Goal: Transaction & Acquisition: Book appointment/travel/reservation

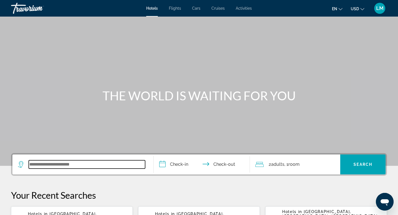
click at [71, 168] on input "Search widget" at bounding box center [87, 164] width 116 height 8
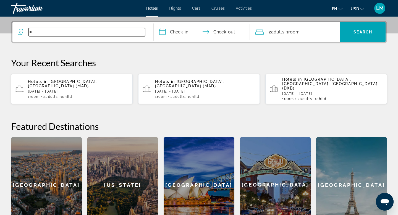
scroll to position [135, 0]
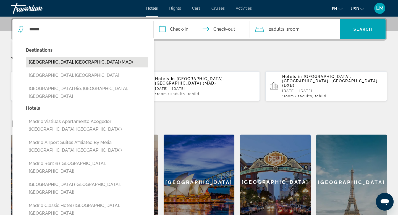
click at [53, 61] on button "[GEOGRAPHIC_DATA], [GEOGRAPHIC_DATA] (MAD)" at bounding box center [87, 62] width 122 height 10
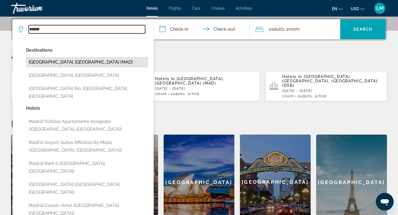
type input "**********"
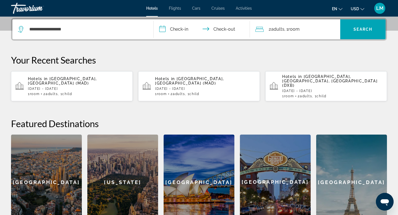
click at [181, 30] on input "**********" at bounding box center [203, 30] width 98 height 22
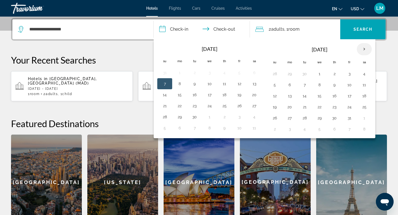
click at [365, 49] on th "Next month" at bounding box center [364, 49] width 15 height 12
click at [349, 95] on button "19" at bounding box center [349, 96] width 9 height 8
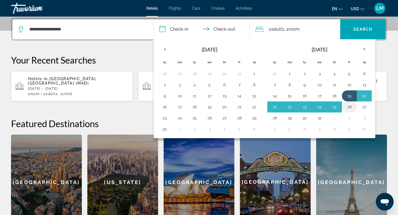
click at [350, 107] on button "26" at bounding box center [349, 107] width 9 height 8
type input "**********"
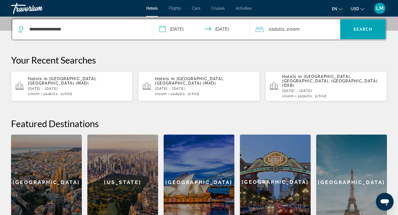
click at [311, 33] on div "2 Adult Adults , 1 Room rooms" at bounding box center [297, 29] width 85 height 20
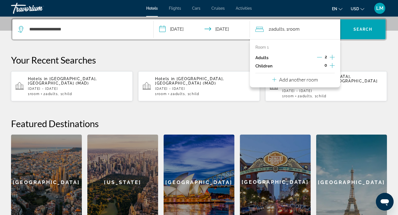
click at [331, 66] on icon "Increment children" at bounding box center [332, 65] width 5 height 7
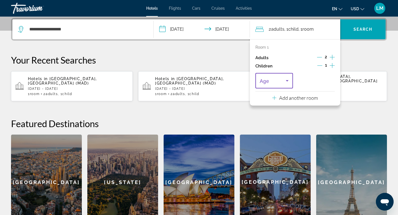
click at [282, 78] on span "Travelers: 2 adults, 1 child" at bounding box center [273, 80] width 26 height 7
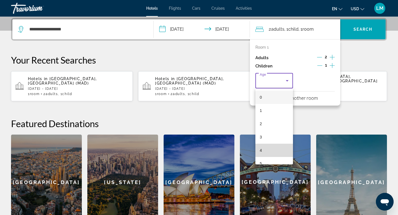
click at [261, 154] on mat-option "4" at bounding box center [274, 150] width 38 height 13
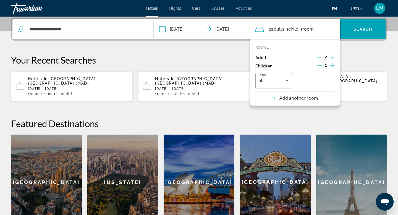
click at [369, 51] on div "**********" at bounding box center [199, 124] width 398 height 212
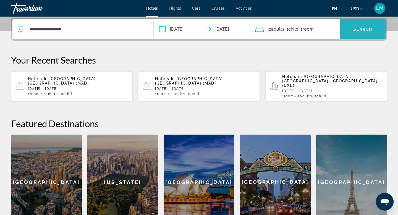
click at [361, 36] on span "Search widget" at bounding box center [362, 29] width 45 height 20
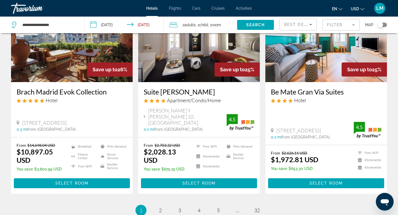
scroll to position [755, 0]
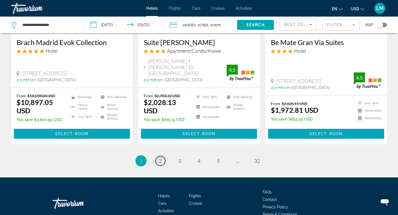
click at [161, 158] on span "2" at bounding box center [160, 161] width 3 height 6
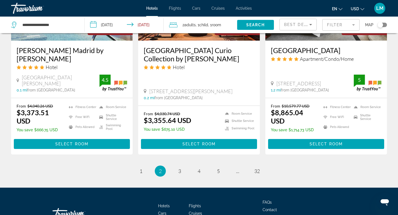
scroll to position [754, 0]
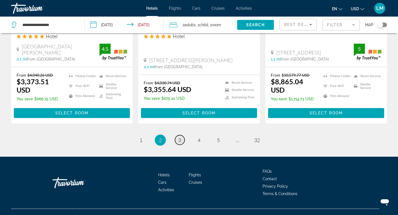
click at [180, 137] on span "3" at bounding box center [179, 140] width 3 height 6
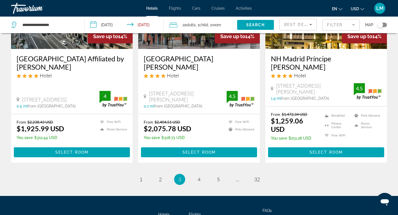
scroll to position [754, 0]
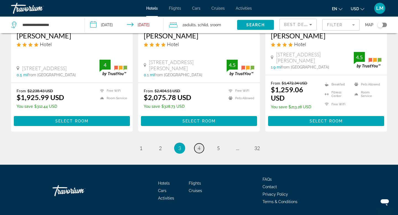
click at [199, 145] on span "4" at bounding box center [199, 148] width 3 height 6
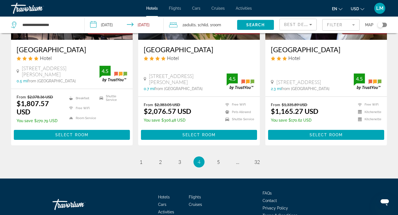
scroll to position [746, 0]
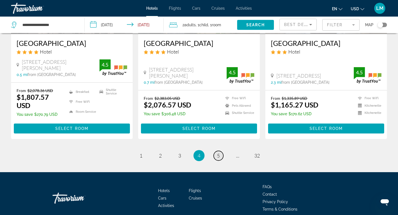
click at [219, 153] on span "5" at bounding box center [218, 156] width 3 height 6
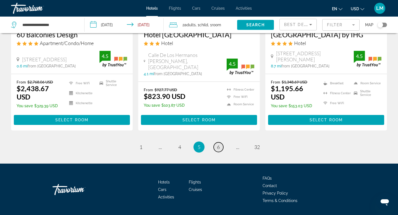
scroll to position [779, 0]
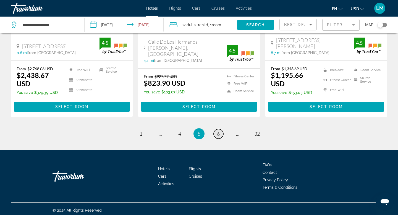
click at [219, 131] on span "6" at bounding box center [218, 134] width 3 height 6
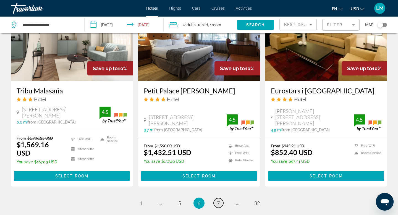
scroll to position [738, 0]
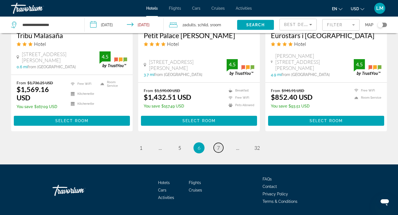
click at [219, 145] on span "7" at bounding box center [218, 148] width 3 height 6
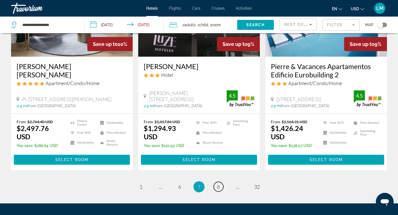
scroll to position [696, 0]
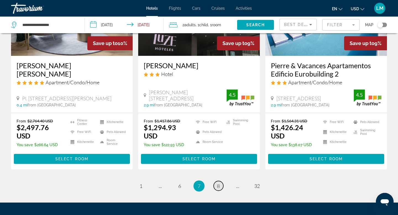
click at [219, 183] on span "8" at bounding box center [218, 186] width 3 height 6
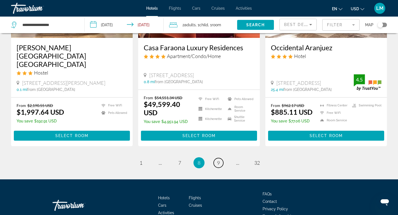
scroll to position [742, 0]
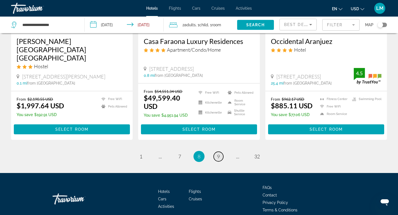
click at [217, 153] on span "9" at bounding box center [218, 156] width 3 height 6
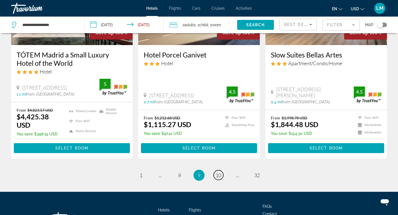
scroll to position [763, 0]
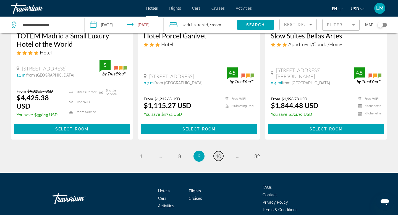
click at [217, 153] on span "10" at bounding box center [219, 156] width 6 height 6
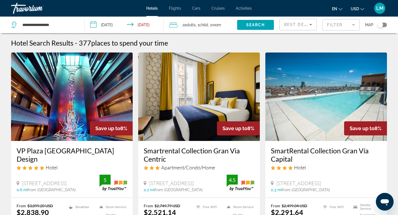
click at [135, 25] on input "**********" at bounding box center [125, 26] width 81 height 18
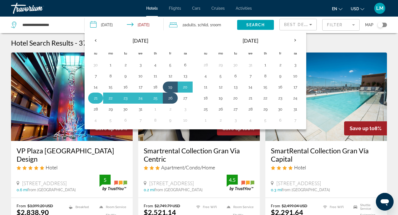
click at [96, 99] on button "21" at bounding box center [95, 98] width 9 height 8
click at [189, 101] on button "27" at bounding box center [185, 98] width 9 height 8
type input "**********"
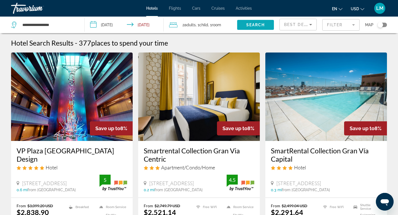
click at [258, 26] on span "Search" at bounding box center [255, 25] width 19 height 4
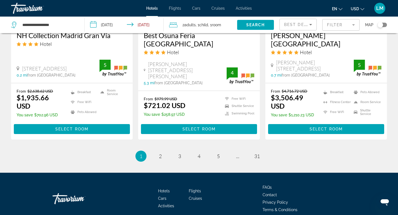
scroll to position [771, 0]
click at [161, 153] on span "2" at bounding box center [160, 156] width 3 height 6
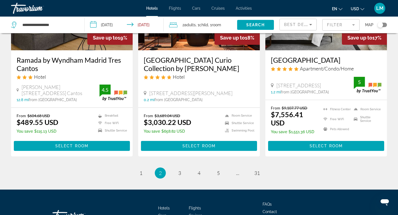
scroll to position [733, 0]
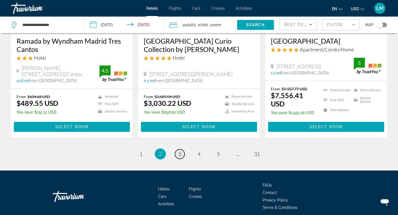
click at [180, 151] on span "3" at bounding box center [179, 154] width 3 height 6
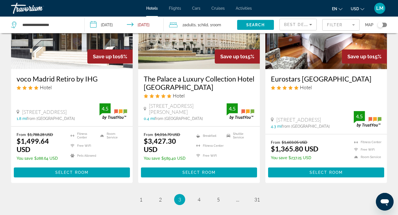
scroll to position [754, 0]
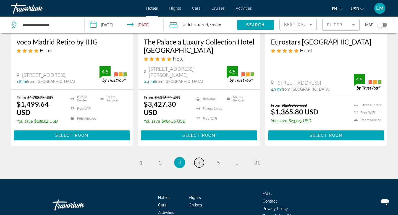
click at [198, 159] on span "4" at bounding box center [199, 162] width 3 height 6
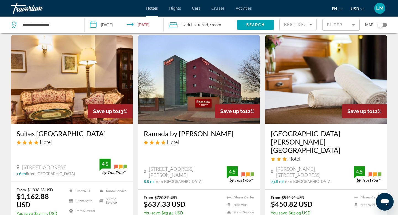
scroll to position [732, 0]
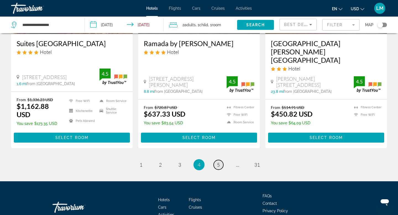
click at [217, 162] on span "5" at bounding box center [218, 165] width 3 height 6
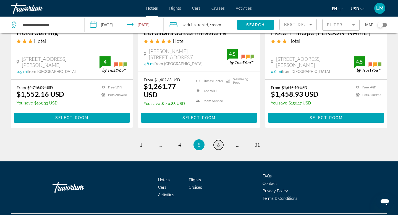
scroll to position [763, 0]
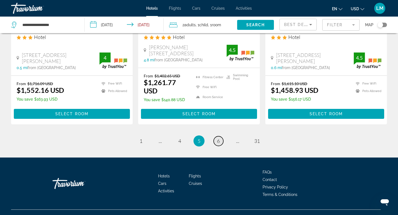
click at [219, 138] on span "6" at bounding box center [218, 141] width 3 height 6
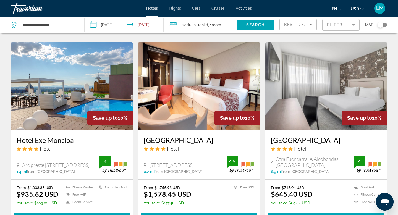
scroll to position [639, 0]
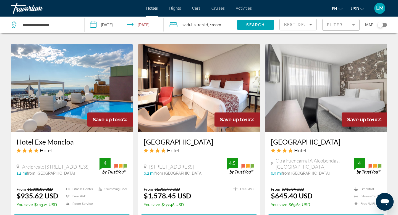
click at [75, 83] on img "Main content" at bounding box center [72, 88] width 122 height 88
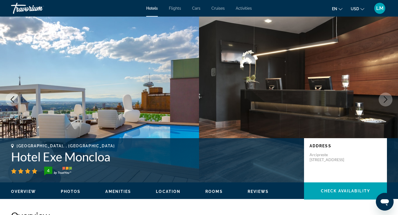
click at [387, 99] on icon "Next image" at bounding box center [385, 99] width 7 height 7
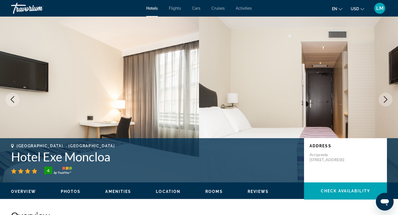
click at [385, 100] on icon "Next image" at bounding box center [385, 99] width 7 height 7
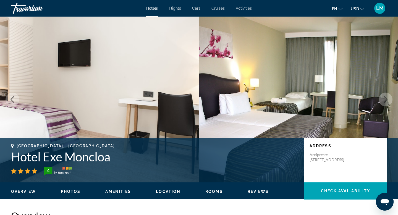
click at [385, 100] on icon "Next image" at bounding box center [385, 99] width 7 height 7
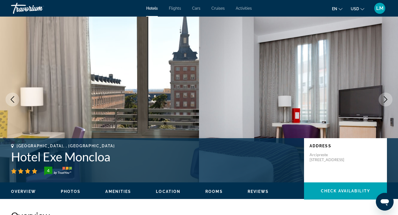
click at [385, 100] on icon "Next image" at bounding box center [385, 99] width 7 height 7
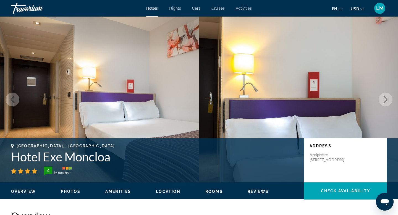
click at [385, 100] on icon "Next image" at bounding box center [385, 99] width 7 height 7
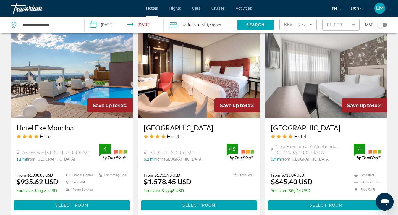
scroll to position [723, 0]
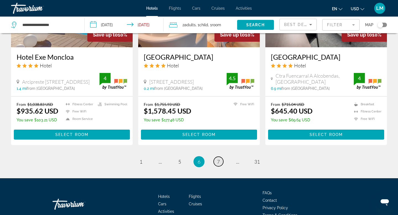
click at [219, 159] on span "7" at bounding box center [218, 162] width 3 height 6
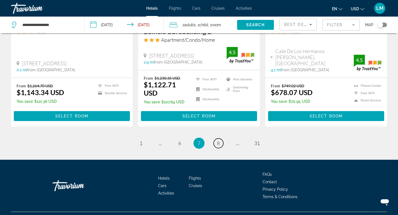
scroll to position [770, 0]
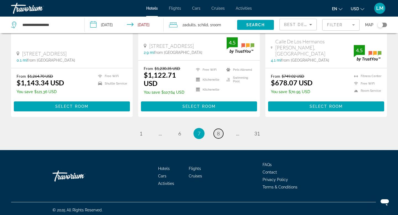
click at [217, 132] on span "8" at bounding box center [218, 133] width 3 height 6
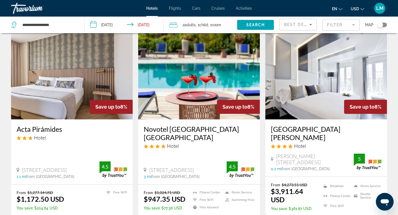
scroll to position [661, 0]
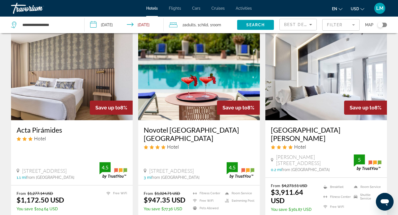
click at [201, 73] on img "Main content" at bounding box center [199, 76] width 122 height 88
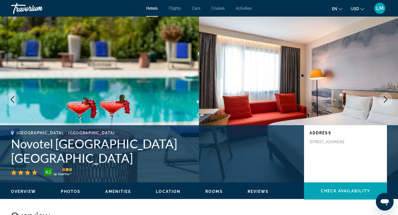
click at [383, 103] on button "Next image" at bounding box center [386, 100] width 14 height 14
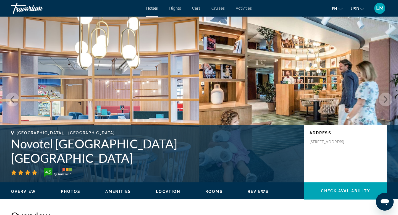
click at [385, 99] on icon "Next image" at bounding box center [385, 99] width 7 height 7
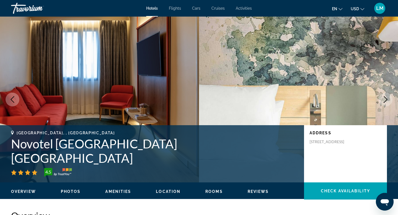
click at [385, 99] on icon "Next image" at bounding box center [385, 99] width 7 height 7
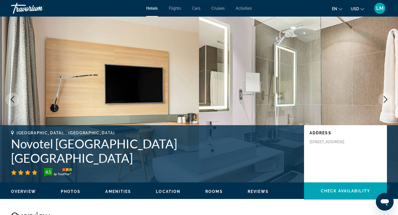
click at [385, 99] on icon "Next image" at bounding box center [385, 99] width 7 height 7
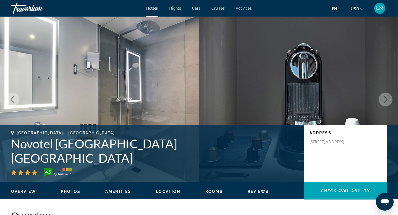
click at [385, 99] on icon "Next image" at bounding box center [385, 99] width 7 height 7
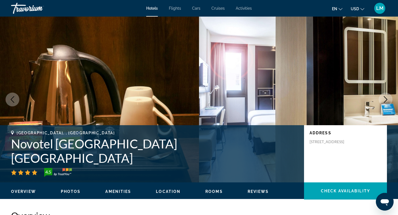
click at [385, 99] on icon "Next image" at bounding box center [385, 99] width 7 height 7
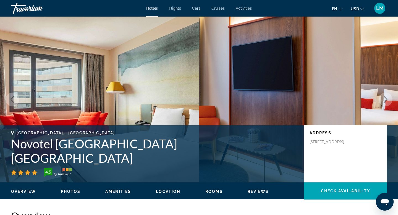
click at [385, 99] on icon "Next image" at bounding box center [385, 99] width 7 height 7
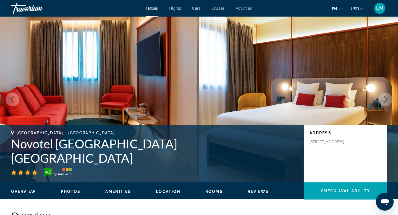
click at [385, 99] on icon "Next image" at bounding box center [385, 99] width 7 height 7
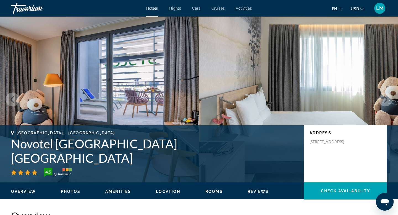
click at [385, 99] on icon "Next image" at bounding box center [385, 99] width 7 height 7
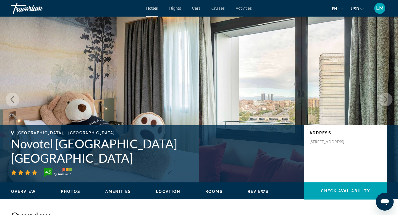
click at [385, 99] on icon "Next image" at bounding box center [385, 99] width 7 height 7
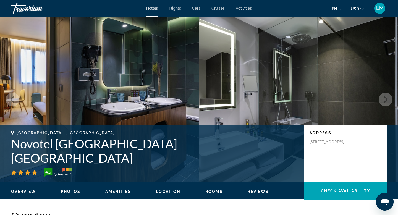
click at [385, 99] on icon "Next image" at bounding box center [385, 99] width 7 height 7
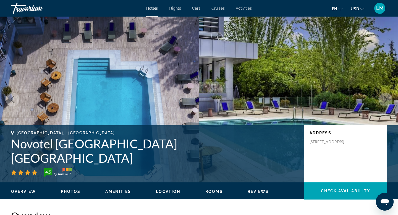
click at [385, 99] on icon "Next image" at bounding box center [385, 99] width 7 height 7
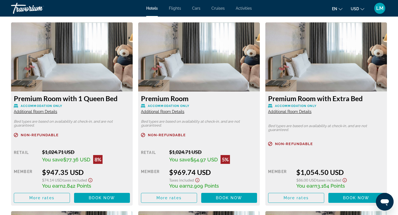
scroll to position [761, 0]
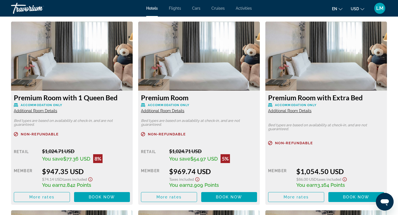
click at [340, 79] on img "Main content" at bounding box center [326, 56] width 122 height 69
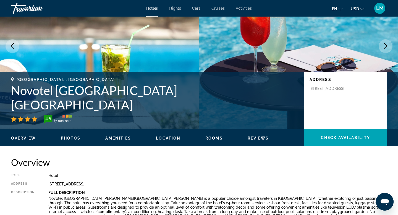
scroll to position [0, 0]
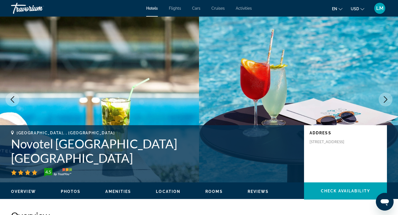
click at [389, 99] on button "Next image" at bounding box center [386, 100] width 14 height 14
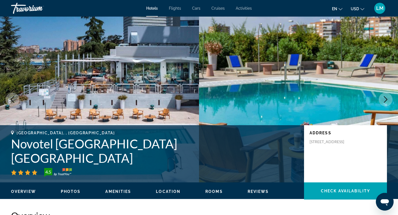
click at [388, 102] on icon "Next image" at bounding box center [385, 99] width 7 height 7
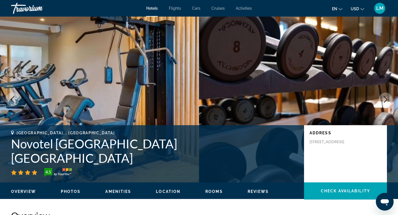
click at [388, 102] on icon "Next image" at bounding box center [385, 99] width 7 height 7
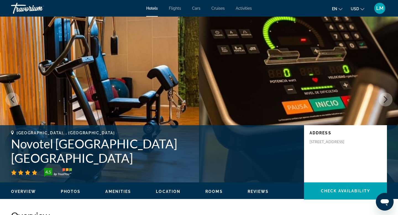
click at [388, 101] on icon "Next image" at bounding box center [385, 99] width 7 height 7
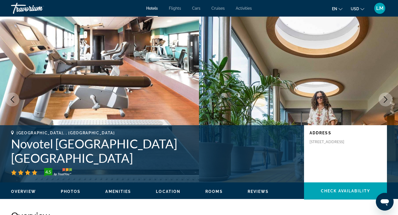
click at [388, 101] on icon "Next image" at bounding box center [385, 99] width 7 height 7
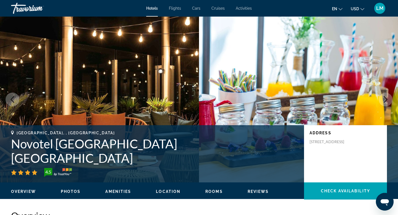
click at [388, 101] on icon "Next image" at bounding box center [385, 99] width 7 height 7
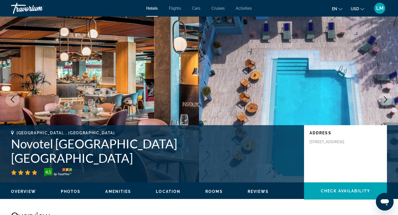
click at [388, 101] on icon "Next image" at bounding box center [385, 99] width 7 height 7
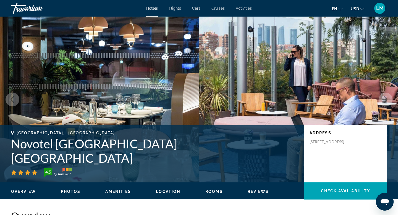
click at [388, 101] on icon "Next image" at bounding box center [385, 99] width 7 height 7
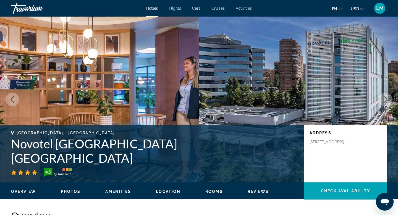
click at [388, 101] on icon "Next image" at bounding box center [385, 99] width 7 height 7
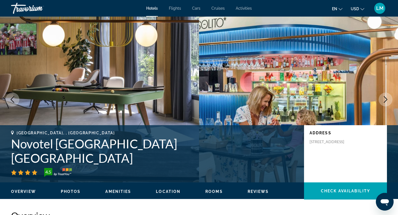
click at [388, 101] on icon "Next image" at bounding box center [385, 99] width 7 height 7
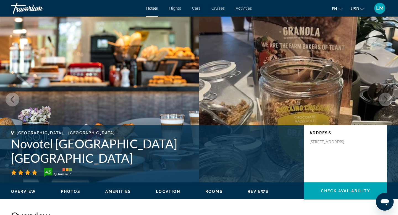
click at [388, 101] on icon "Next image" at bounding box center [385, 99] width 7 height 7
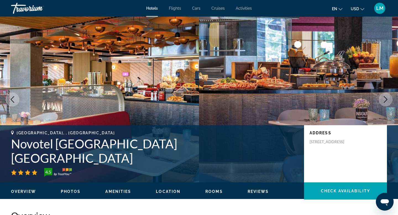
click at [388, 102] on icon "Next image" at bounding box center [385, 99] width 7 height 7
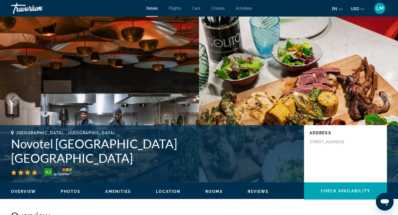
click at [388, 101] on icon "Next image" at bounding box center [385, 99] width 7 height 7
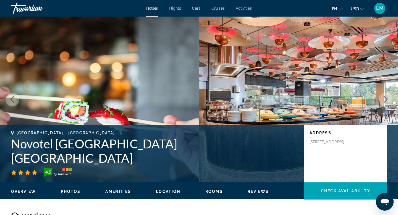
click at [388, 101] on icon "Next image" at bounding box center [385, 99] width 7 height 7
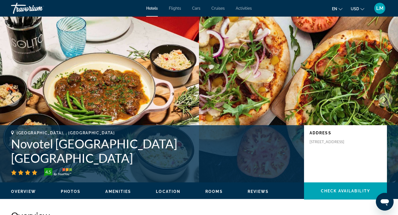
click at [388, 100] on icon "Next image" at bounding box center [385, 99] width 7 height 7
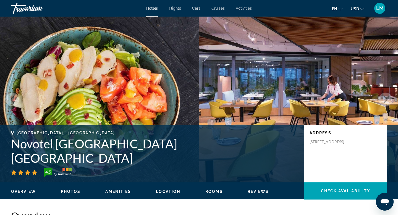
click at [388, 100] on icon "Next image" at bounding box center [385, 99] width 7 height 7
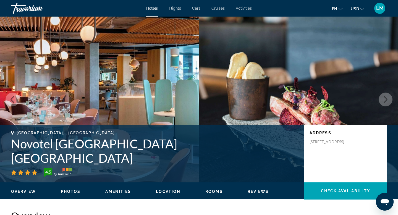
click at [386, 98] on icon "Next image" at bounding box center [386, 99] width 4 height 7
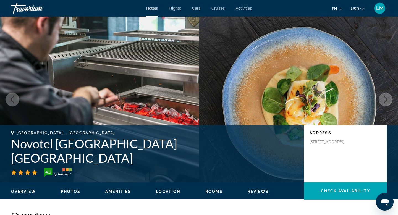
click at [386, 98] on icon "Next image" at bounding box center [386, 99] width 4 height 7
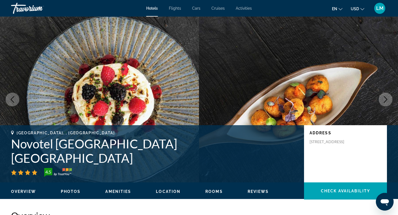
click at [386, 99] on icon "Next image" at bounding box center [386, 99] width 4 height 7
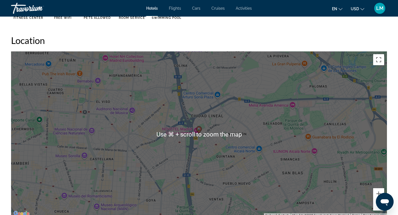
scroll to position [550, 0]
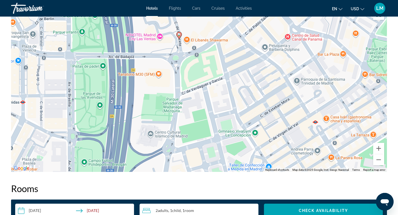
drag, startPoint x: 155, startPoint y: 114, endPoint x: 162, endPoint y: 84, distance: 30.7
click at [162, 84] on div "To activate drag with keyboard, press Alt + Enter. Once in keyboard drag state,…" at bounding box center [199, 89] width 376 height 166
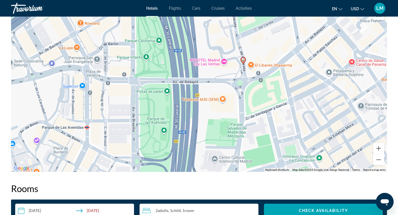
drag, startPoint x: 145, startPoint y: 107, endPoint x: 209, endPoint y: 129, distance: 67.9
click at [209, 129] on div "To activate drag with keyboard, press Alt + Enter. Once in keyboard drag state,…" at bounding box center [199, 89] width 376 height 166
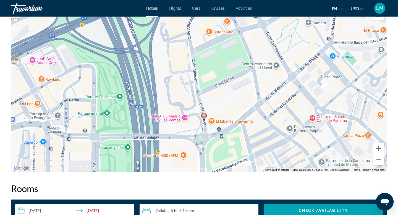
drag, startPoint x: 211, startPoint y: 115, endPoint x: 172, endPoint y: 172, distance: 69.5
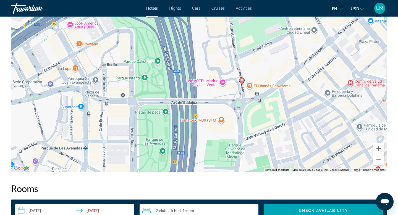
drag, startPoint x: 138, startPoint y: 132, endPoint x: 177, endPoint y: 96, distance: 52.4
click at [177, 96] on div "To activate drag with keyboard, press Alt + Enter. Once in keyboard drag state,…" at bounding box center [199, 89] width 376 height 166
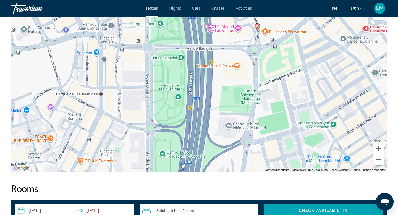
drag, startPoint x: 115, startPoint y: 130, endPoint x: 131, endPoint y: 78, distance: 54.6
click at [131, 78] on div "To activate drag with keyboard, press Alt + Enter. Once in keyboard drag state,…" at bounding box center [199, 89] width 376 height 166
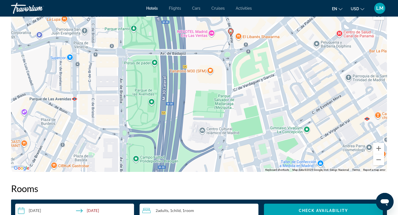
drag, startPoint x: 117, startPoint y: 103, endPoint x: 90, endPoint y: 99, distance: 27.2
click at [90, 99] on div "To activate drag with keyboard, press Alt + Enter. Once in keyboard drag state,…" at bounding box center [199, 89] width 376 height 166
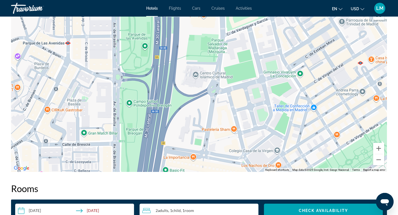
drag, startPoint x: 160, startPoint y: 111, endPoint x: 153, endPoint y: 55, distance: 56.0
click at [153, 55] on div "To activate drag with keyboard, press Alt + Enter. Once in keyboard drag state,…" at bounding box center [199, 89] width 376 height 166
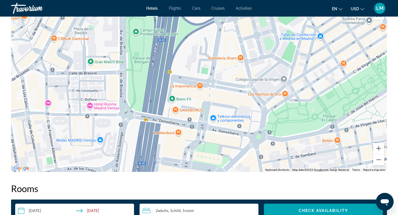
drag, startPoint x: 158, startPoint y: 99, endPoint x: 164, endPoint y: 25, distance: 73.8
click at [164, 25] on div "To activate drag with keyboard, press Alt + Enter. Once in keyboard drag state,…" at bounding box center [199, 89] width 376 height 166
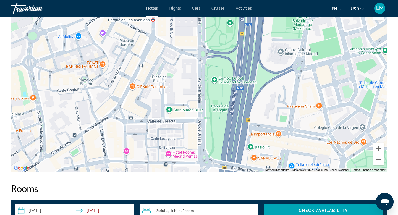
drag, startPoint x: 112, startPoint y: 119, endPoint x: 193, endPoint y: 175, distance: 99.0
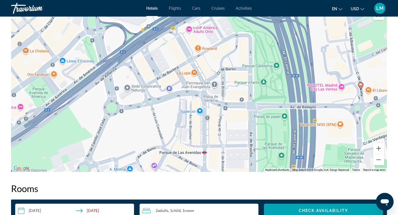
drag, startPoint x: 133, startPoint y: 91, endPoint x: 182, endPoint y: 215, distance: 133.5
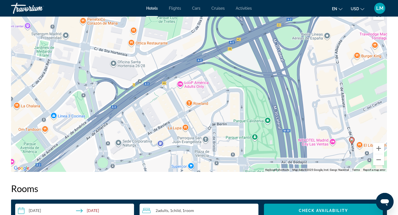
drag, startPoint x: 195, startPoint y: 104, endPoint x: 186, endPoint y: 159, distance: 55.7
click at [186, 159] on div "To activate drag with keyboard, press Alt + Enter. Once in keyboard drag state,…" at bounding box center [199, 89] width 376 height 166
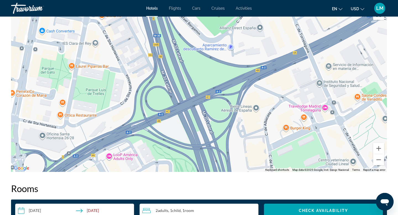
drag, startPoint x: 187, startPoint y: 70, endPoint x: 115, endPoint y: 143, distance: 102.2
click at [115, 143] on div "To activate drag with keyboard, press Alt + Enter. Once in keyboard drag state,…" at bounding box center [199, 89] width 376 height 166
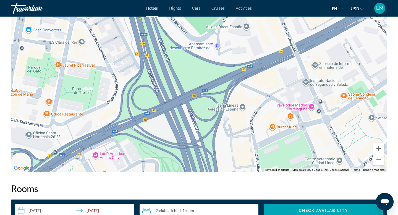
drag, startPoint x: 155, startPoint y: 68, endPoint x: 142, endPoint y: 70, distance: 12.5
click at [142, 70] on div "To activate drag with keyboard, press Alt + Enter. Once in keyboard drag state,…" at bounding box center [199, 89] width 376 height 166
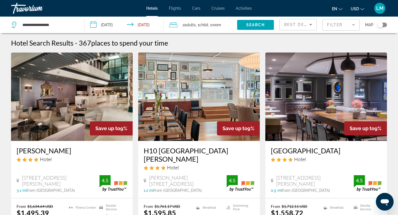
click at [98, 75] on img "Main content" at bounding box center [72, 96] width 122 height 88
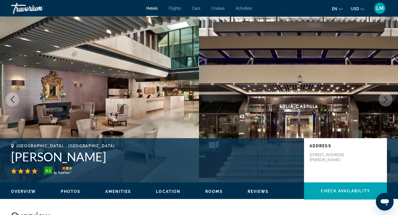
click at [386, 99] on icon "Next image" at bounding box center [385, 99] width 7 height 7
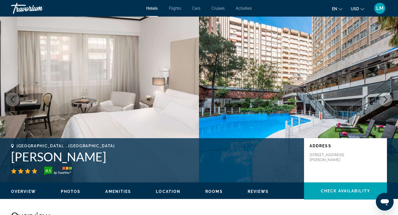
click at [385, 98] on icon "Next image" at bounding box center [385, 99] width 7 height 7
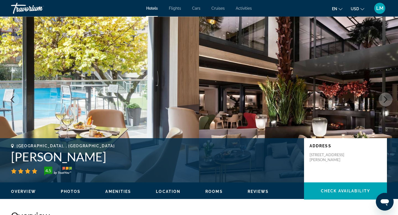
click at [388, 99] on icon "Next image" at bounding box center [385, 99] width 7 height 7
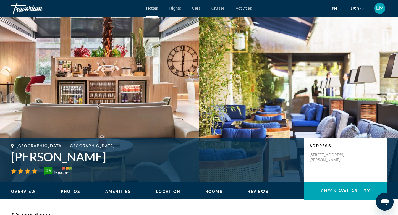
click at [384, 100] on icon "Next image" at bounding box center [385, 99] width 7 height 7
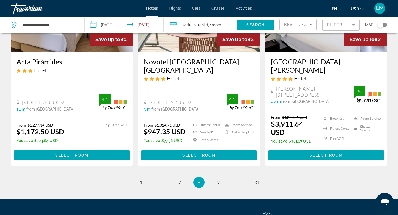
scroll to position [738, 0]
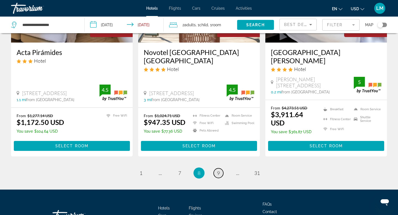
click at [219, 170] on span "9" at bounding box center [218, 173] width 3 height 6
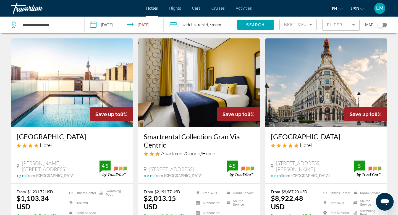
scroll to position [446, 0]
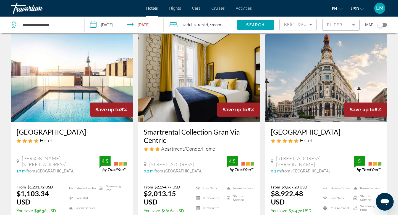
click at [97, 68] on img "Main content" at bounding box center [72, 78] width 122 height 88
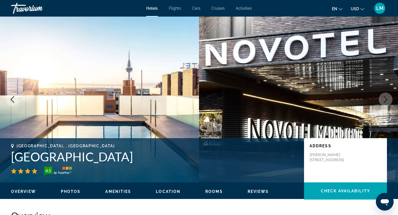
click at [385, 99] on icon "Next image" at bounding box center [385, 99] width 7 height 7
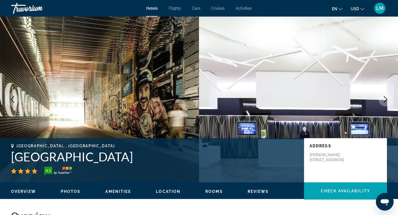
click at [385, 98] on icon "Next image" at bounding box center [385, 99] width 7 height 7
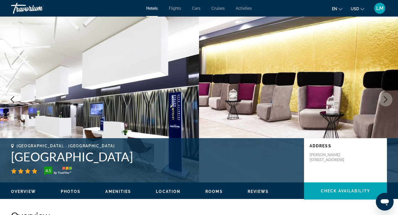
click at [384, 98] on icon "Next image" at bounding box center [385, 99] width 7 height 7
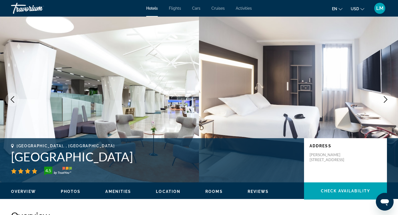
click at [382, 98] on icon "Next image" at bounding box center [385, 99] width 7 height 7
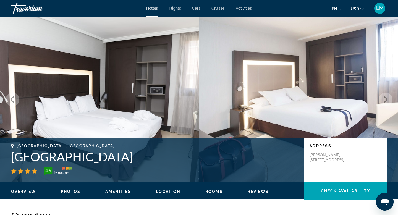
click at [382, 97] on icon "Next image" at bounding box center [385, 99] width 7 height 7
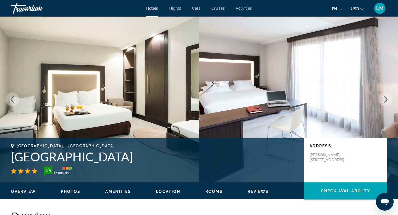
click at [382, 97] on icon "Next image" at bounding box center [385, 99] width 7 height 7
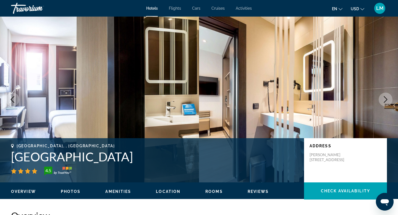
click at [382, 97] on icon "Next image" at bounding box center [385, 99] width 7 height 7
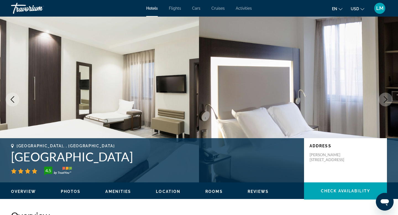
click at [383, 99] on icon "Next image" at bounding box center [385, 99] width 7 height 7
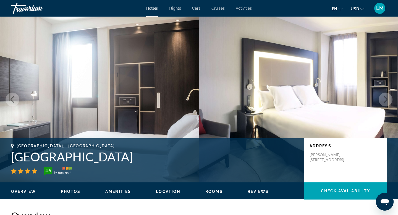
click at [383, 99] on icon "Next image" at bounding box center [385, 99] width 7 height 7
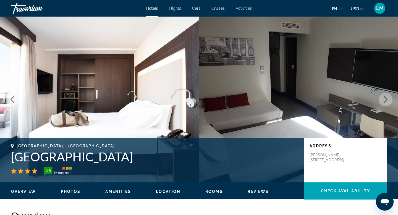
click at [383, 99] on icon "Next image" at bounding box center [385, 99] width 7 height 7
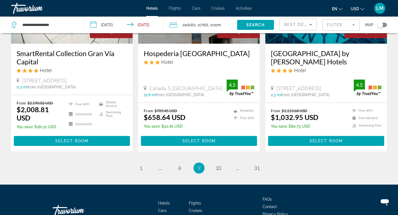
scroll to position [746, 0]
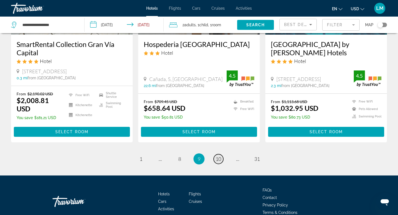
click at [220, 156] on span "10" at bounding box center [219, 159] width 6 height 6
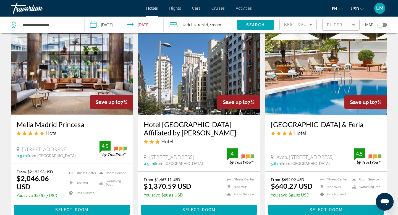
scroll to position [28, 0]
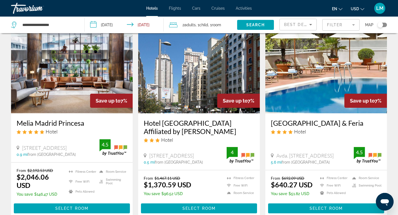
click at [180, 73] on img "Main content" at bounding box center [199, 69] width 122 height 88
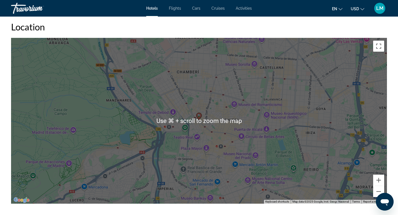
scroll to position [527, 0]
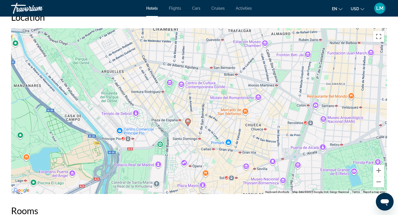
click at [188, 139] on div "To activate drag with keyboard, press Alt + Enter. Once in keyboard drag state,…" at bounding box center [199, 111] width 376 height 166
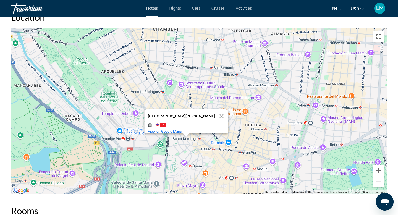
click at [166, 123] on span "2" at bounding box center [163, 125] width 6 height 5
click at [215, 111] on button "Close" at bounding box center [221, 115] width 13 height 13
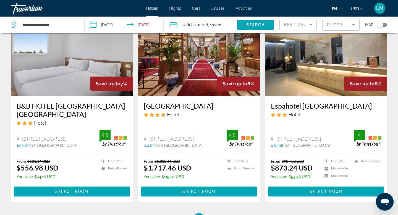
scroll to position [664, 0]
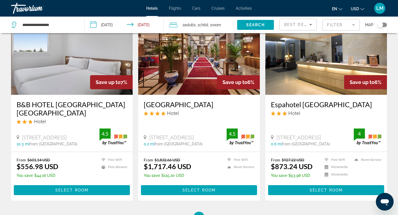
click at [307, 63] on img "Main content" at bounding box center [326, 50] width 122 height 88
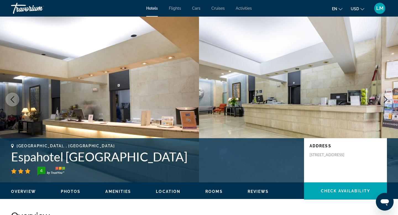
click at [387, 100] on icon "Next image" at bounding box center [385, 99] width 7 height 7
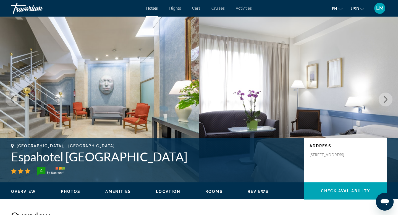
click at [385, 100] on icon "Next image" at bounding box center [385, 99] width 7 height 7
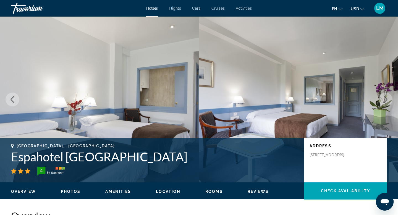
click at [385, 100] on icon "Next image" at bounding box center [385, 99] width 7 height 7
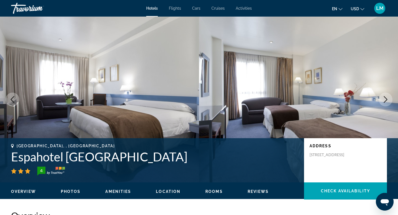
click at [385, 100] on icon "Next image" at bounding box center [385, 99] width 7 height 7
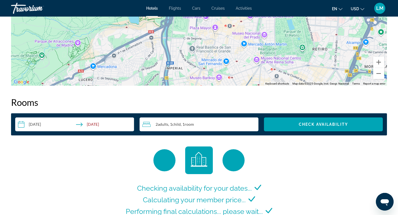
scroll to position [674, 0]
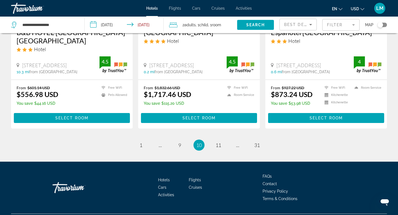
scroll to position [748, 0]
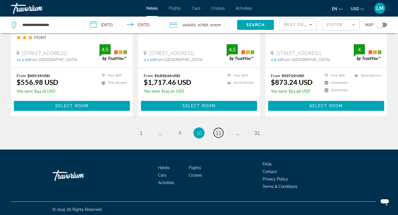
click at [219, 132] on span "11" at bounding box center [219, 133] width 6 height 6
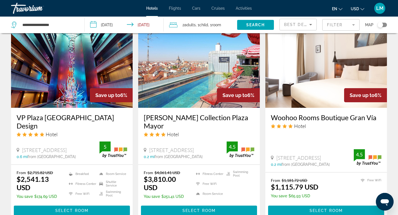
scroll to position [452, 0]
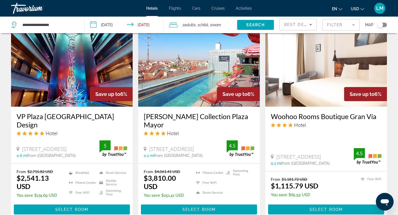
click at [98, 65] on img "Main content" at bounding box center [72, 62] width 122 height 88
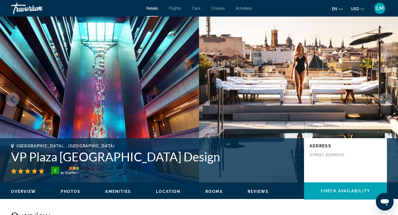
click at [384, 99] on icon "Next image" at bounding box center [385, 99] width 7 height 7
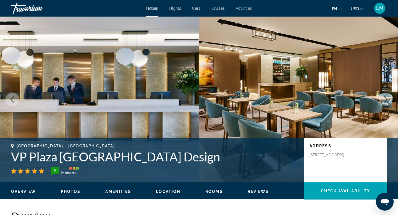
click at [384, 99] on icon "Next image" at bounding box center [385, 99] width 7 height 7
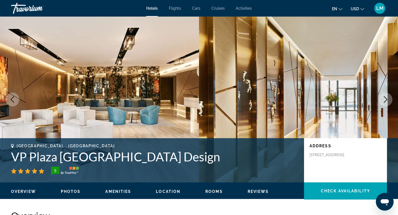
click at [384, 99] on icon "Next image" at bounding box center [385, 99] width 7 height 7
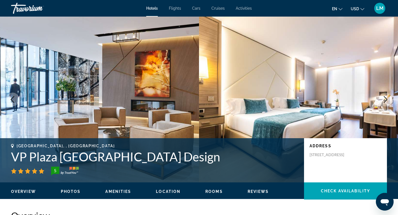
click at [384, 99] on icon "Next image" at bounding box center [385, 99] width 7 height 7
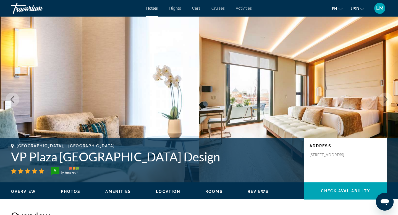
click at [384, 99] on icon "Next image" at bounding box center [385, 99] width 7 height 7
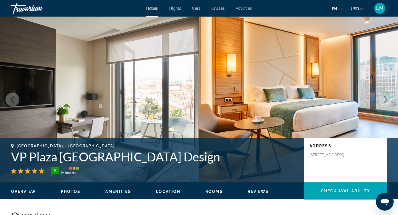
click at [384, 99] on icon "Next image" at bounding box center [385, 99] width 7 height 7
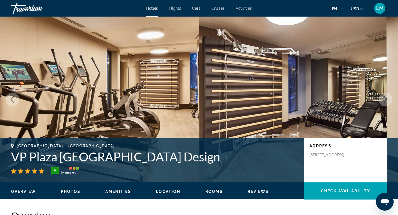
click at [384, 99] on icon "Next image" at bounding box center [385, 99] width 7 height 7
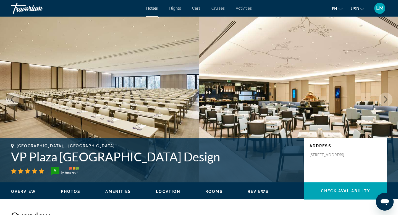
click at [384, 99] on icon "Next image" at bounding box center [385, 99] width 7 height 7
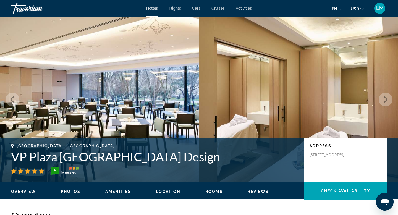
click at [384, 99] on icon "Next image" at bounding box center [385, 99] width 7 height 7
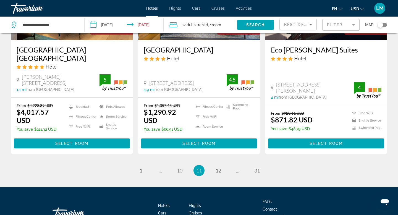
scroll to position [745, 0]
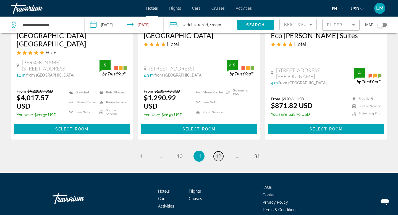
click at [219, 153] on span "12" at bounding box center [219, 156] width 6 height 6
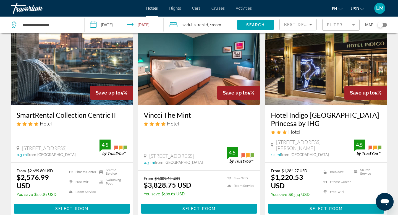
scroll to position [240, 0]
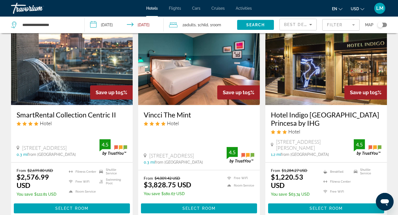
click at [309, 85] on img "Main content" at bounding box center [326, 61] width 122 height 88
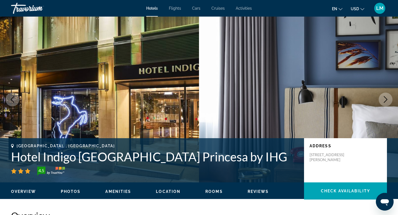
click at [389, 99] on button "Next image" at bounding box center [386, 100] width 14 height 14
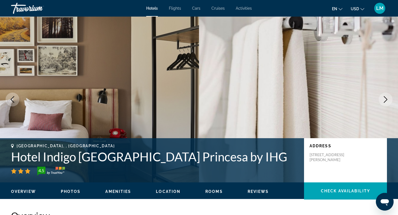
click at [385, 99] on icon "Next image" at bounding box center [385, 99] width 7 height 7
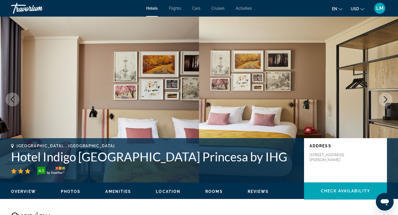
click at [385, 99] on icon "Next image" at bounding box center [385, 99] width 7 height 7
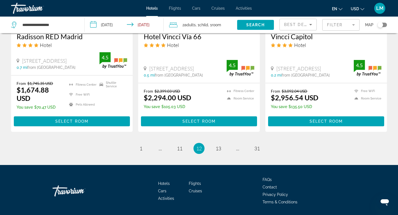
scroll to position [746, 0]
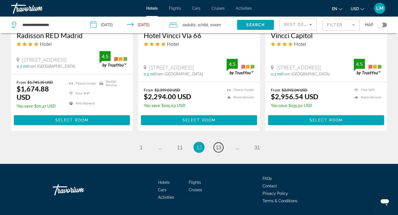
click at [218, 144] on span "13" at bounding box center [219, 147] width 6 height 6
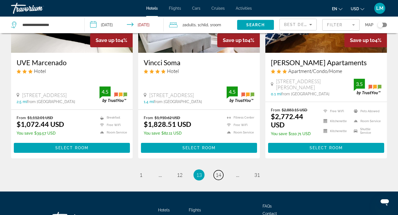
scroll to position [713, 0]
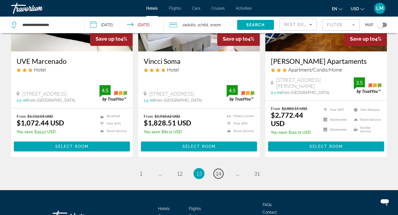
click at [221, 170] on span "14" at bounding box center [219, 173] width 6 height 6
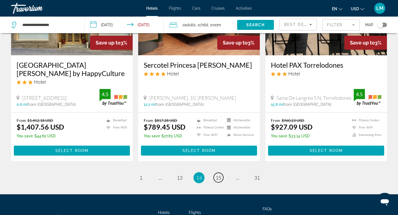
scroll to position [747, 0]
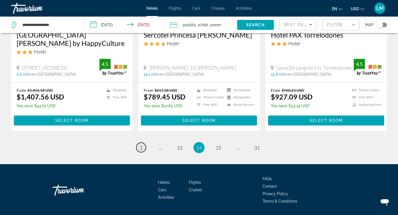
click at [140, 145] on span "1" at bounding box center [141, 148] width 3 height 6
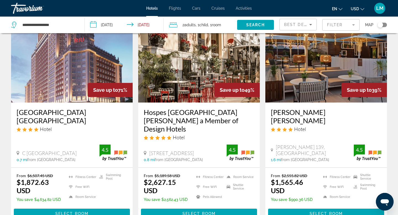
scroll to position [40, 0]
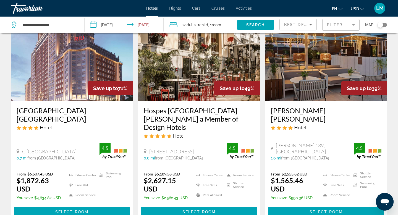
click at [332, 67] on img "Main content" at bounding box center [326, 56] width 122 height 88
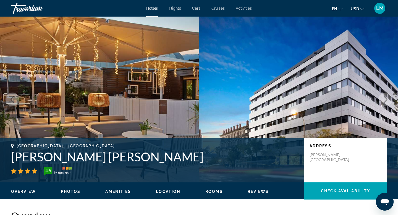
click at [386, 100] on icon "Next image" at bounding box center [386, 99] width 4 height 7
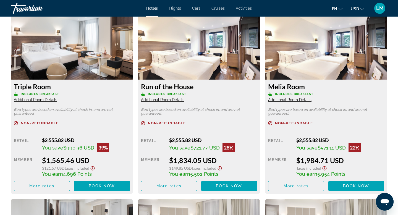
scroll to position [684, 0]
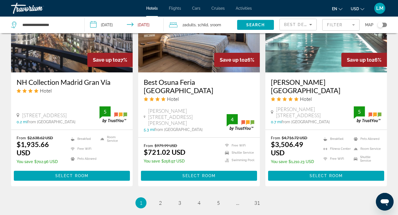
scroll to position [771, 0]
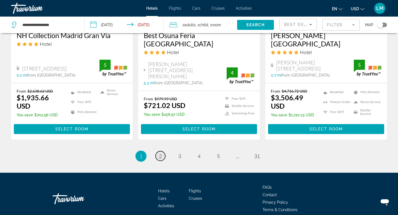
click at [160, 153] on span "2" at bounding box center [160, 156] width 3 height 6
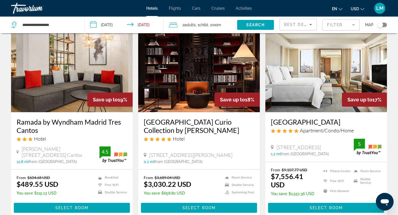
scroll to position [750, 0]
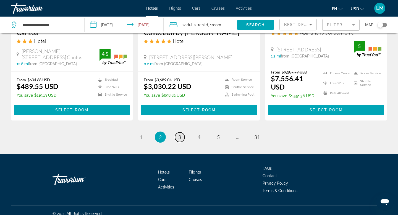
click at [181, 134] on span "3" at bounding box center [179, 137] width 3 height 6
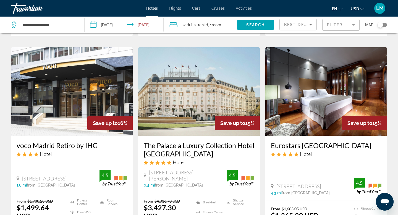
scroll to position [652, 0]
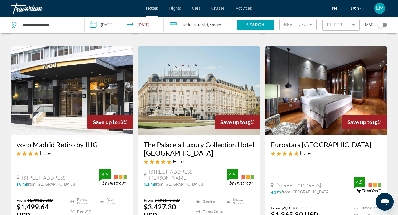
click at [83, 70] on img "Main content" at bounding box center [72, 90] width 122 height 88
